Goal: Task Accomplishment & Management: Manage account settings

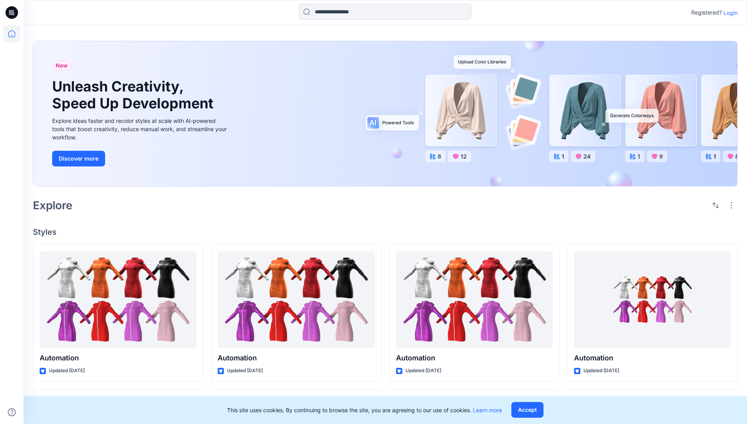
click at [729, 13] on p "Login" at bounding box center [731, 13] width 14 height 8
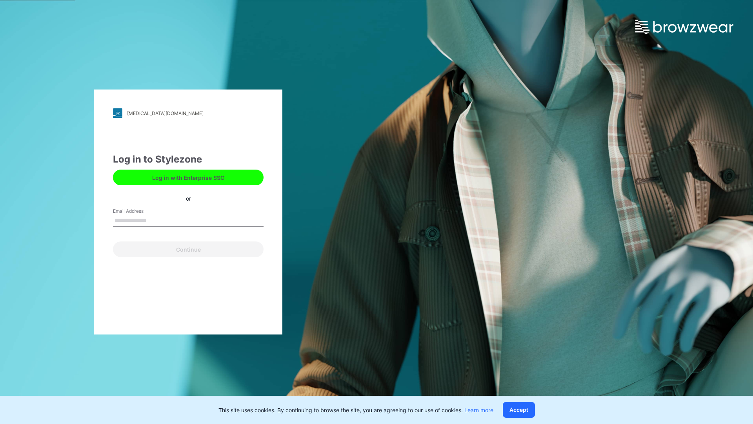
click at [155, 220] on input "Email Address" at bounding box center [188, 221] width 151 height 12
type input "**********"
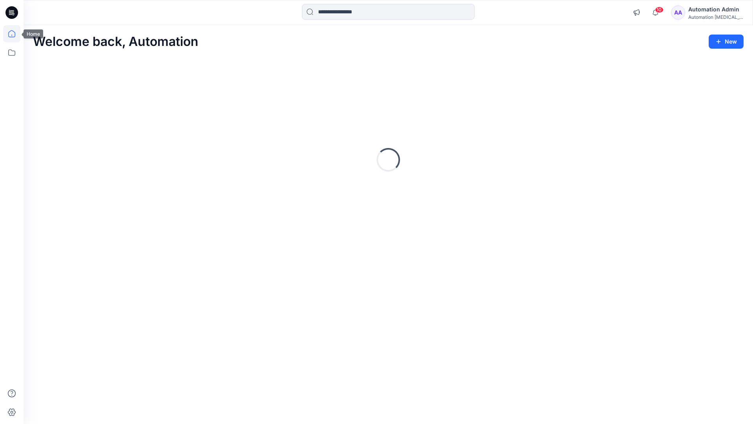
click at [15, 34] on icon at bounding box center [11, 33] width 7 height 7
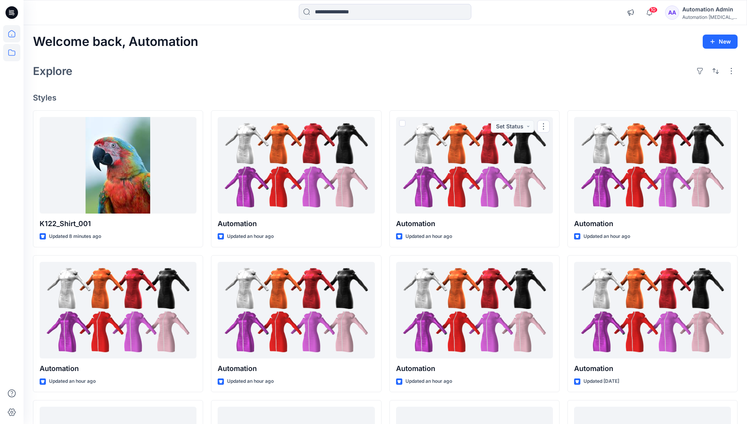
click at [12, 51] on icon at bounding box center [11, 52] width 7 height 6
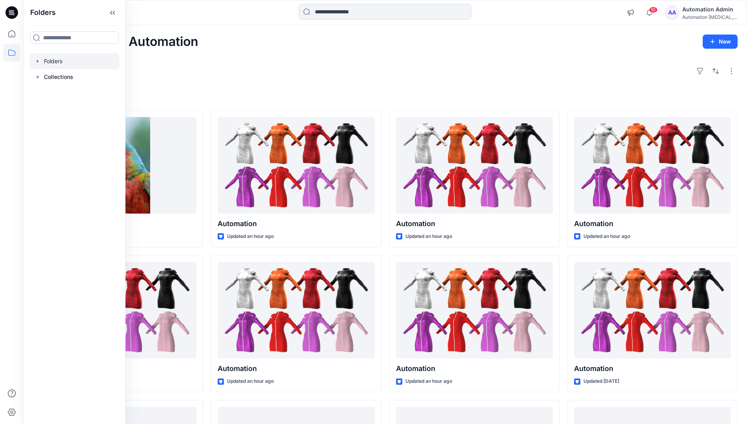
click at [80, 62] on div at bounding box center [74, 61] width 89 height 16
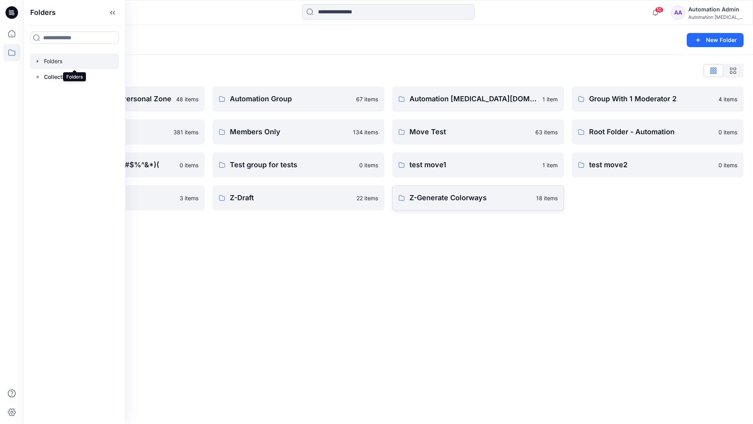
click at [505, 201] on p "Z-Generate Colorways" at bounding box center [471, 197] width 122 height 11
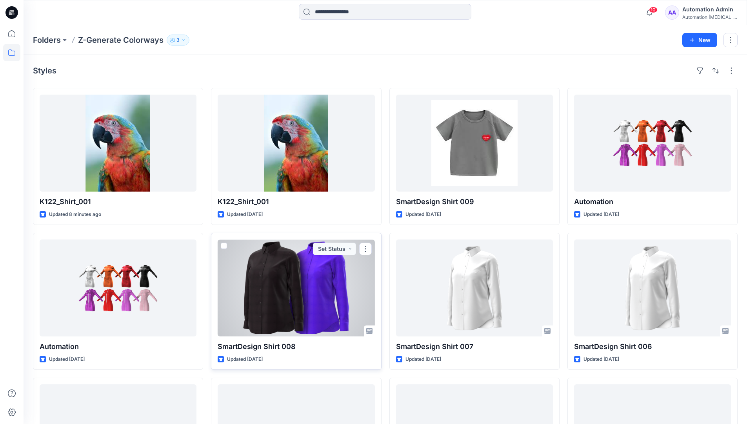
click at [224, 244] on span at bounding box center [224, 245] width 6 height 6
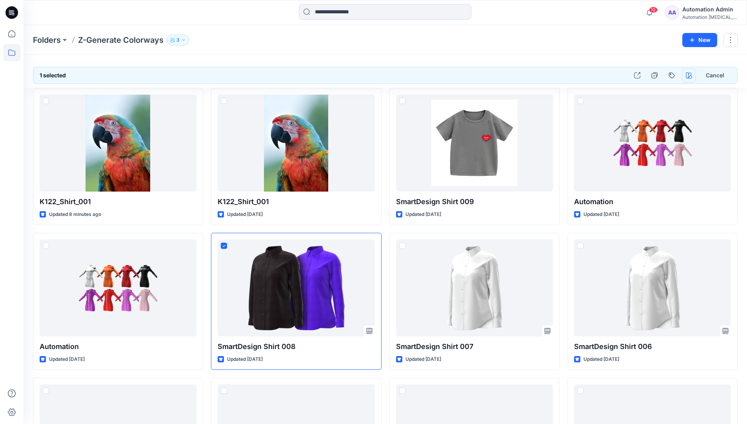
click at [687, 73] on icon "button" at bounding box center [689, 75] width 6 height 6
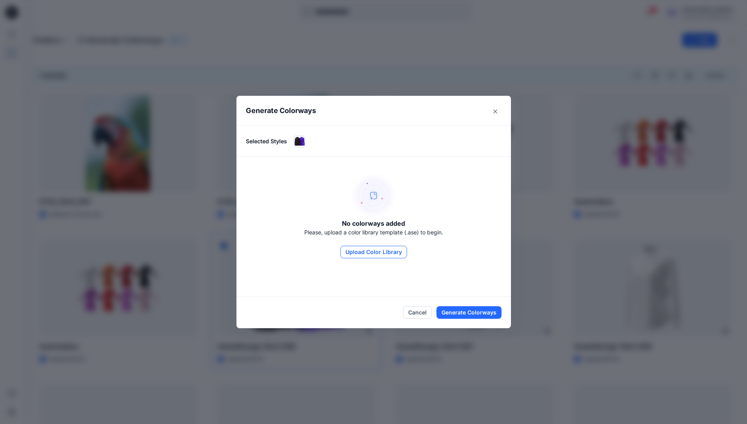
click at [370, 248] on button "Upload Color Library" at bounding box center [374, 252] width 67 height 13
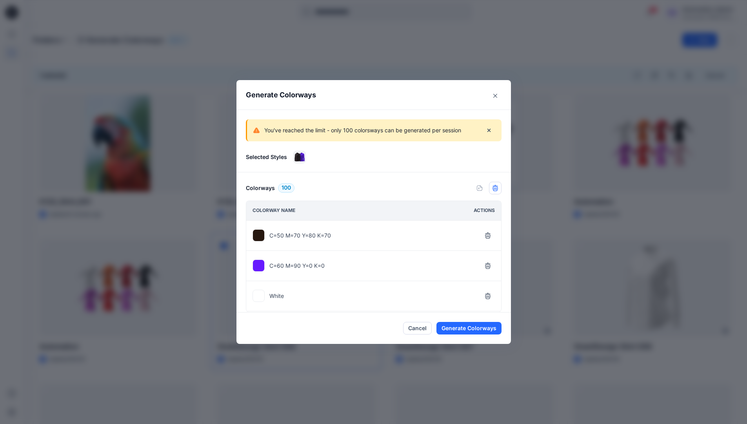
click at [499, 190] on icon "button" at bounding box center [495, 188] width 6 height 6
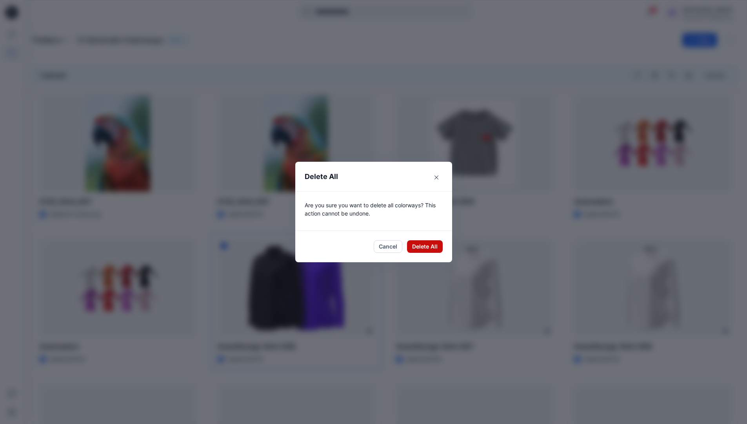
click at [428, 247] on button "Delete All" at bounding box center [425, 246] width 36 height 13
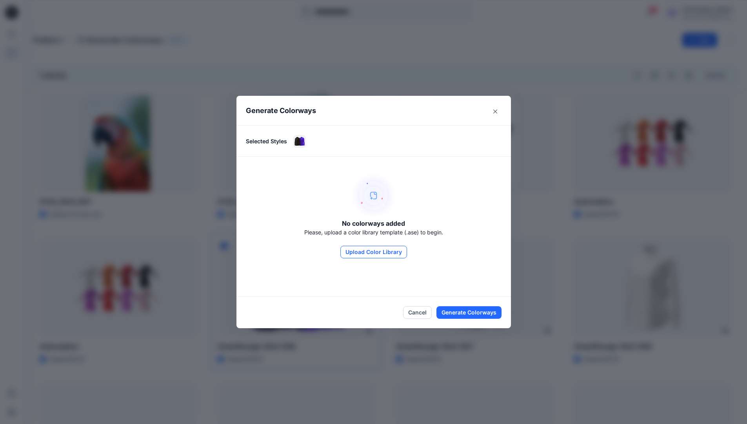
click at [395, 255] on button "Upload Color Library" at bounding box center [374, 252] width 67 height 13
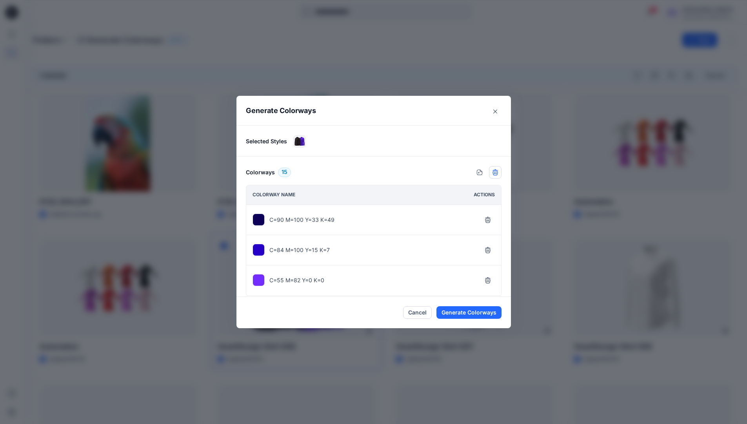
click at [497, 173] on icon "button" at bounding box center [495, 172] width 6 height 6
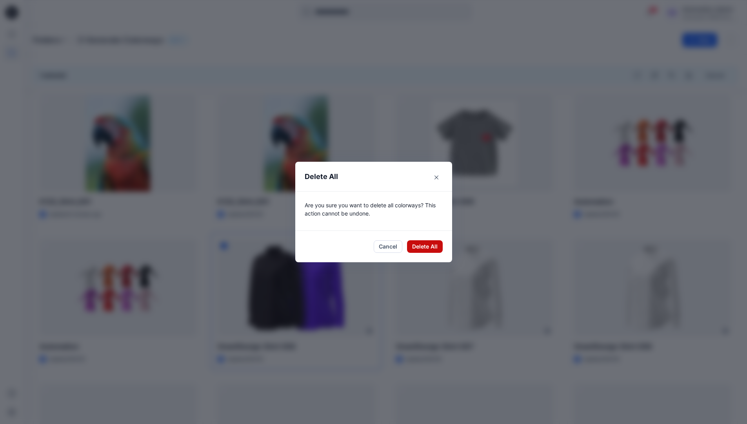
click at [423, 245] on button "Delete All" at bounding box center [425, 246] width 36 height 13
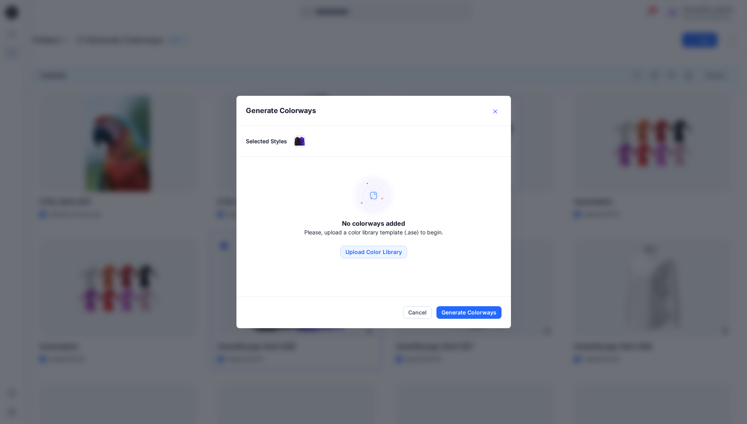
click at [497, 113] on button "Close" at bounding box center [495, 111] width 13 height 13
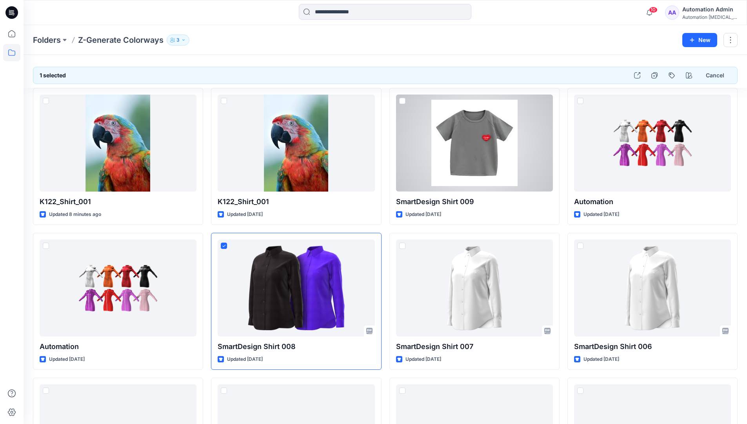
click at [700, 10] on div "Automation Admin" at bounding box center [710, 9] width 55 height 9
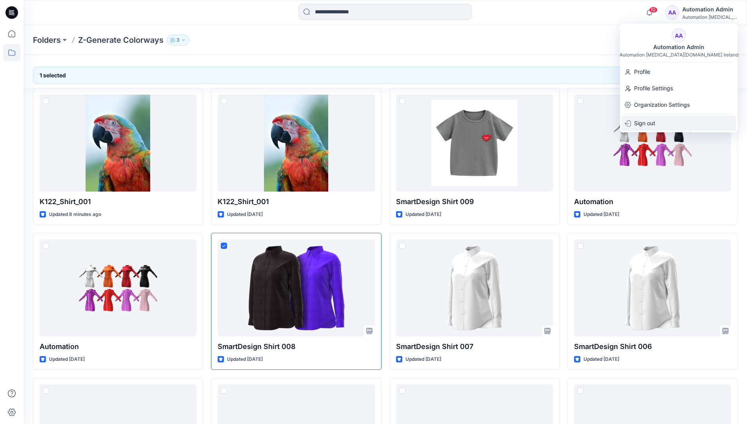
click at [663, 123] on div "Sign out" at bounding box center [679, 123] width 115 height 15
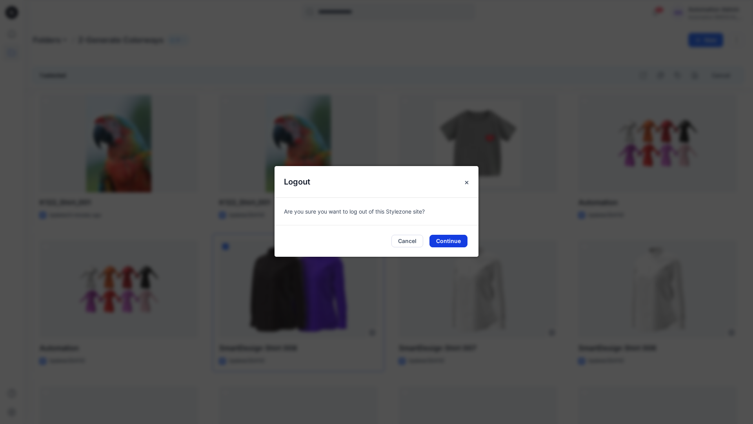
click at [446, 240] on button "Continue" at bounding box center [449, 241] width 38 height 13
